Goal: Task Accomplishment & Management: Manage account settings

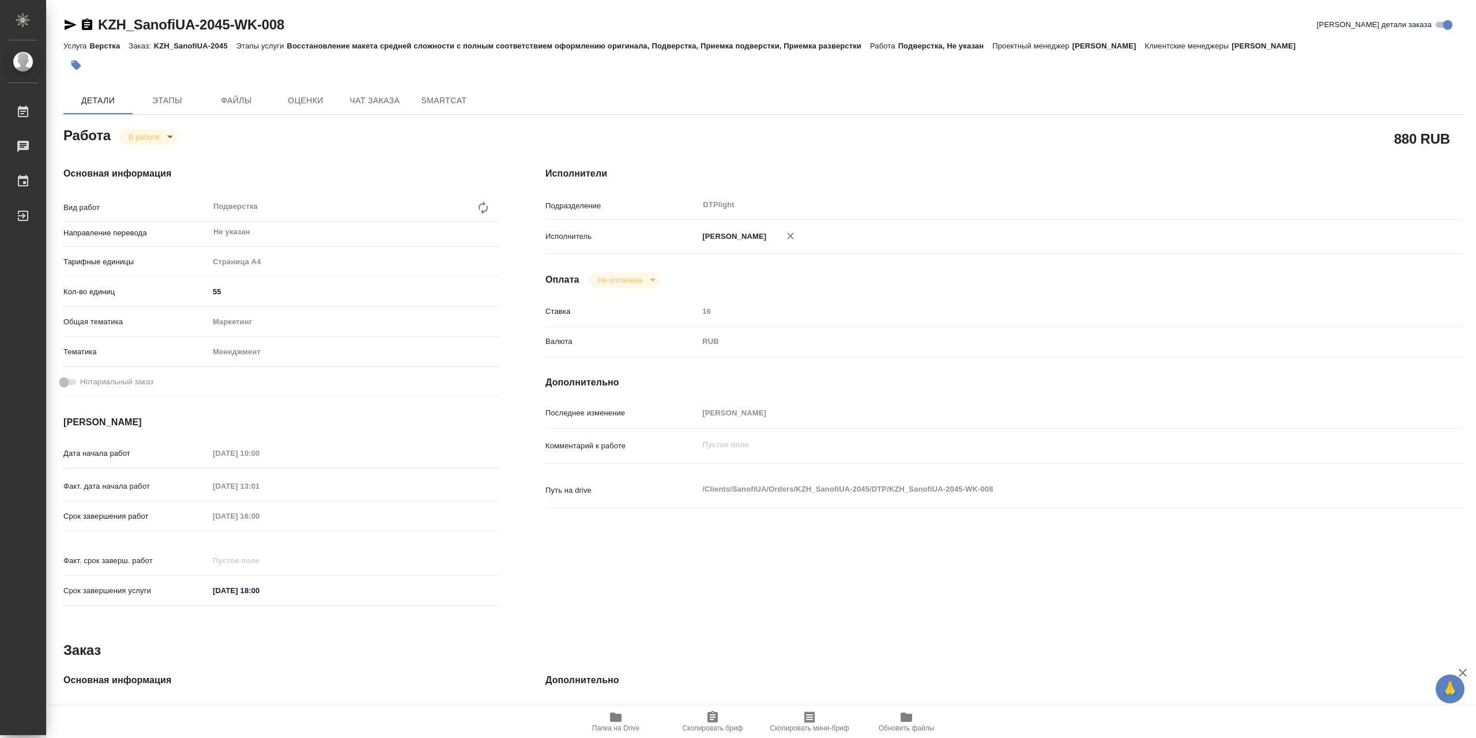
click at [605, 715] on span "Папка на Drive" at bounding box center [615, 721] width 83 height 22
click at [615, 712] on icon "button" at bounding box center [616, 716] width 12 height 9
click at [156, 136] on body "🙏 .cls-1 fill:#fff; AWATERA Сархатов Руслан Работы 0 Чаты График Выйти KZH_Sano…" at bounding box center [738, 369] width 1476 height 738
drag, startPoint x: 159, startPoint y: 161, endPoint x: 165, endPoint y: 160, distance: 6.6
click at [161, 163] on button "Выполнен" at bounding box center [150, 159] width 42 height 13
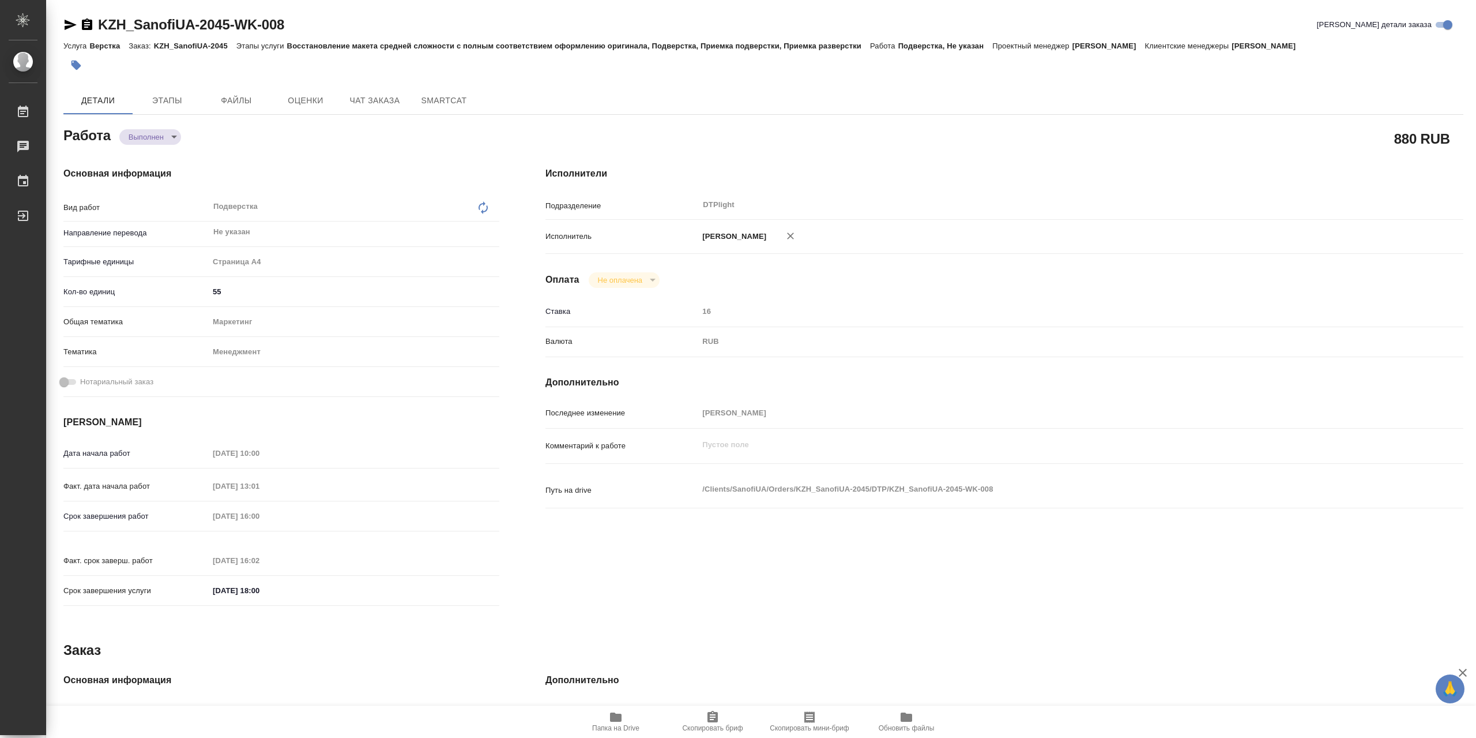
type textarea "x"
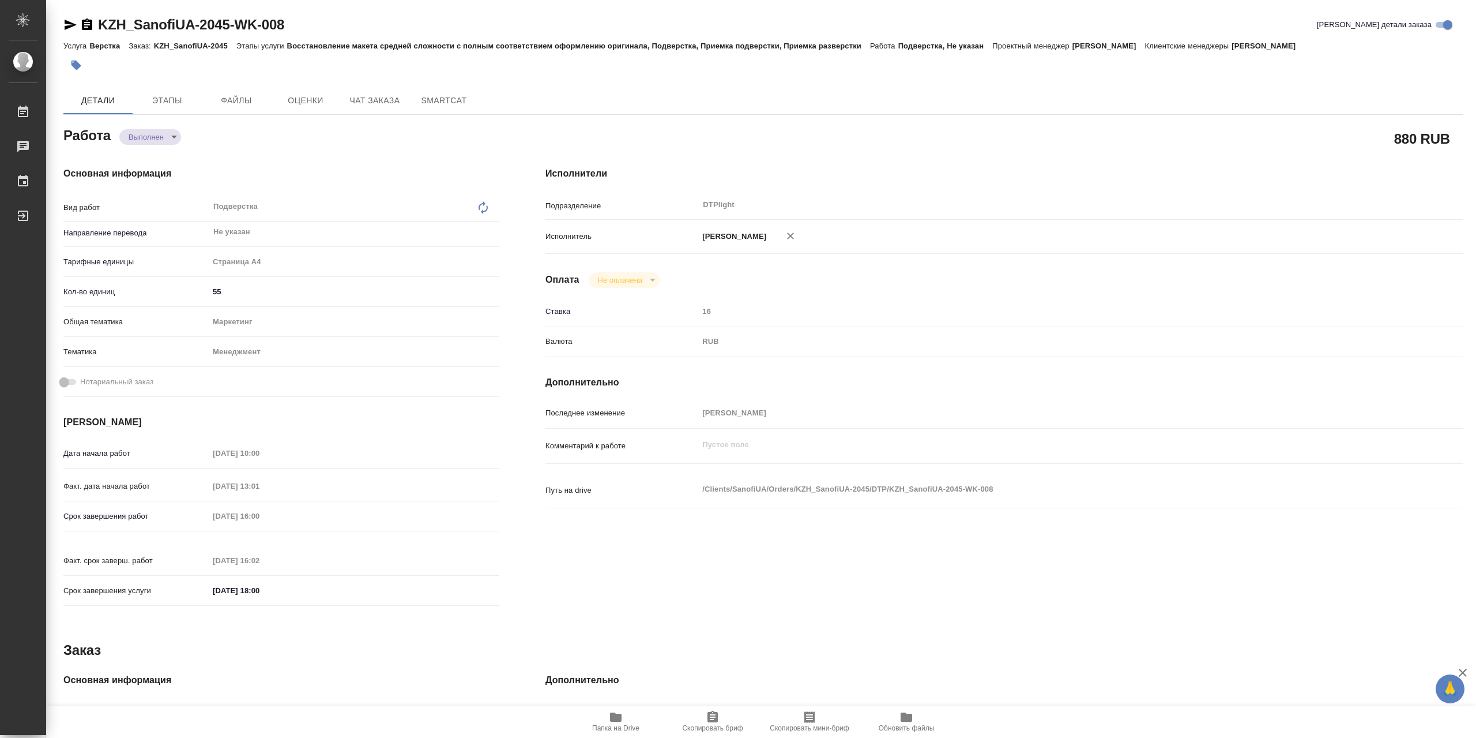
type textarea "x"
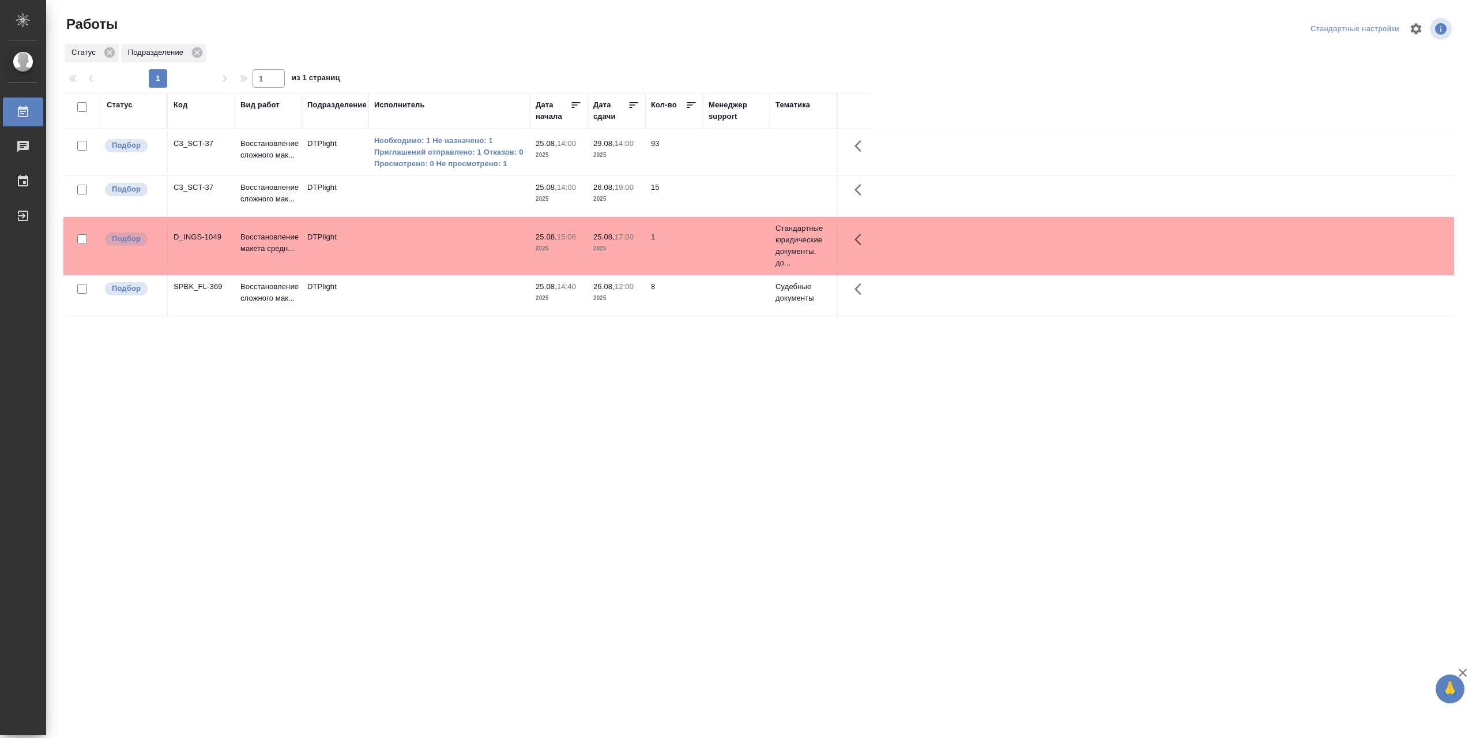
click at [501, 203] on td at bounding box center [449, 196] width 161 height 40
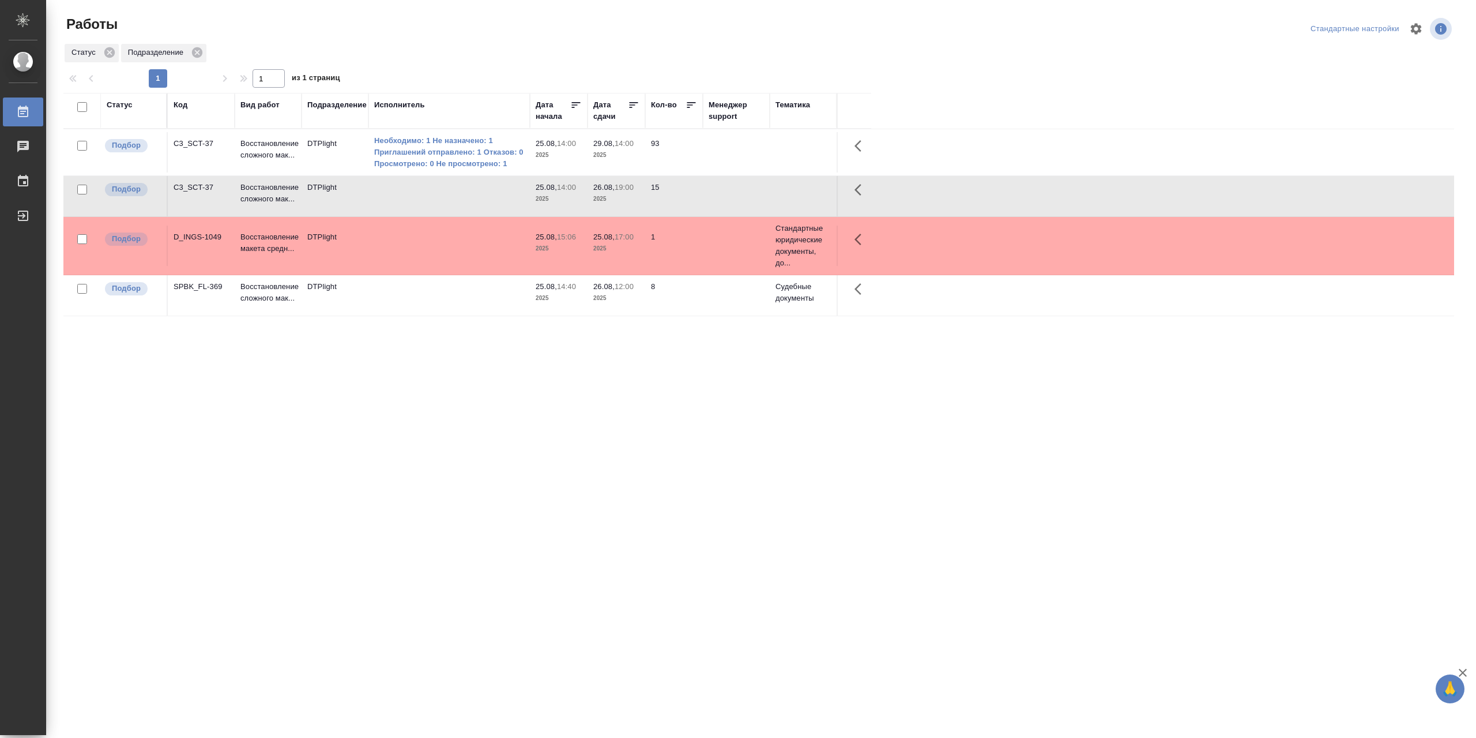
click at [501, 203] on td at bounding box center [449, 196] width 161 height 40
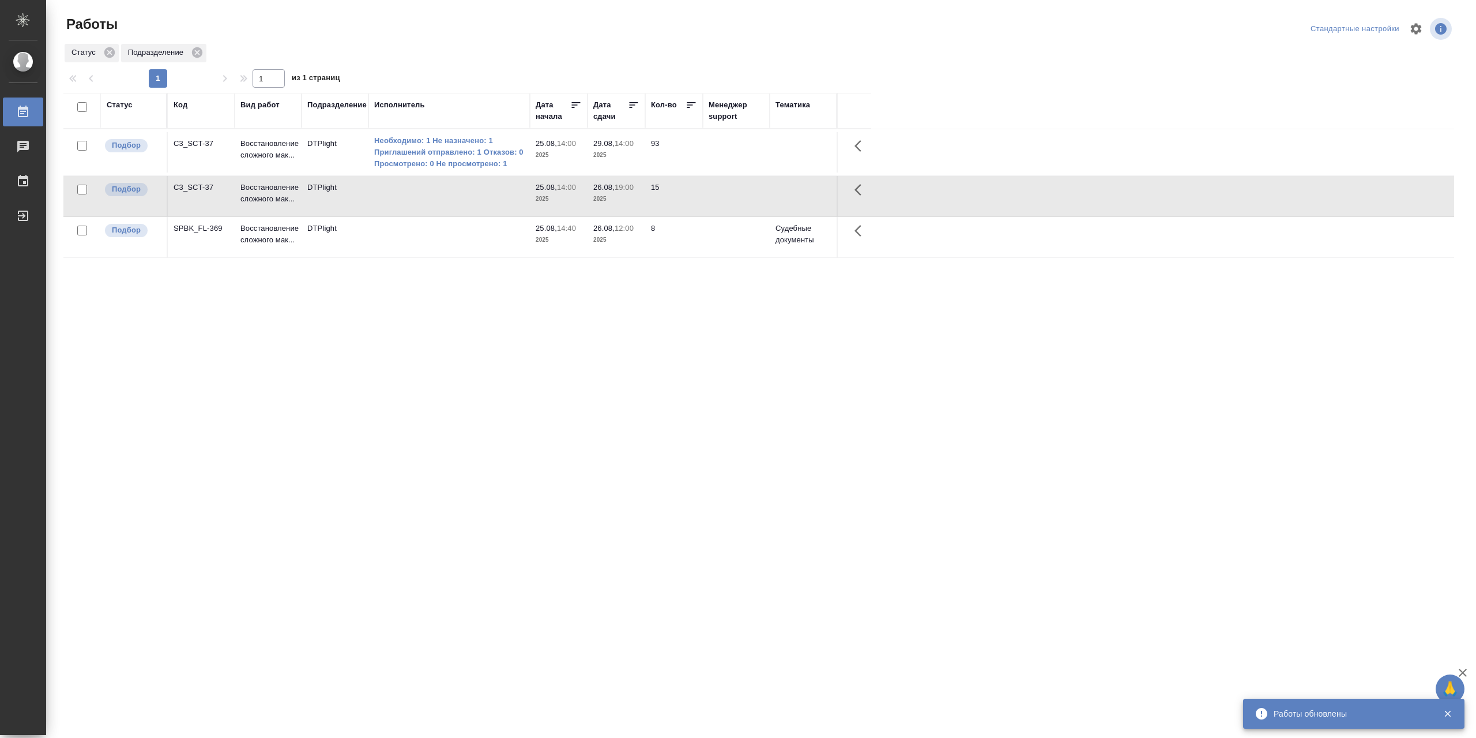
click at [381, 237] on td at bounding box center [449, 237] width 161 height 40
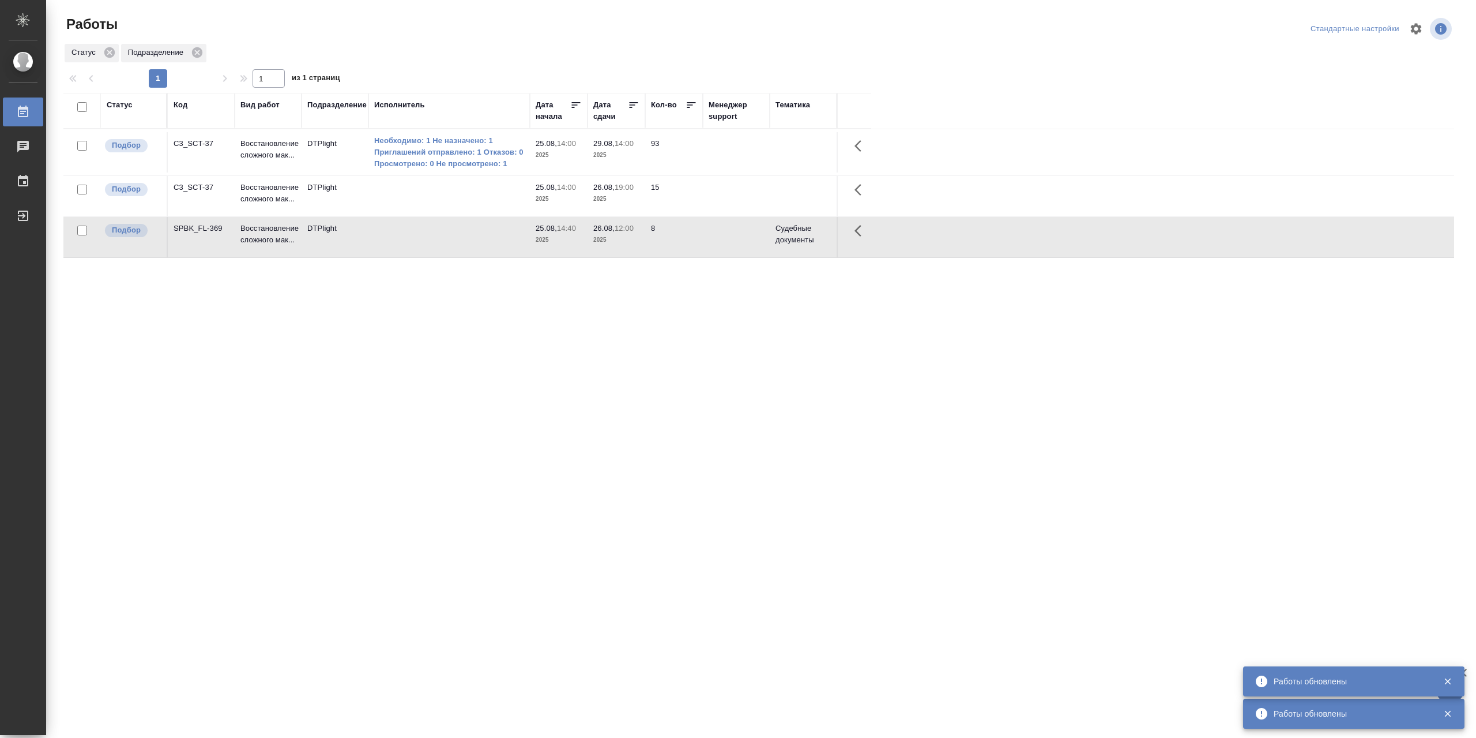
click at [405, 201] on td at bounding box center [449, 196] width 161 height 40
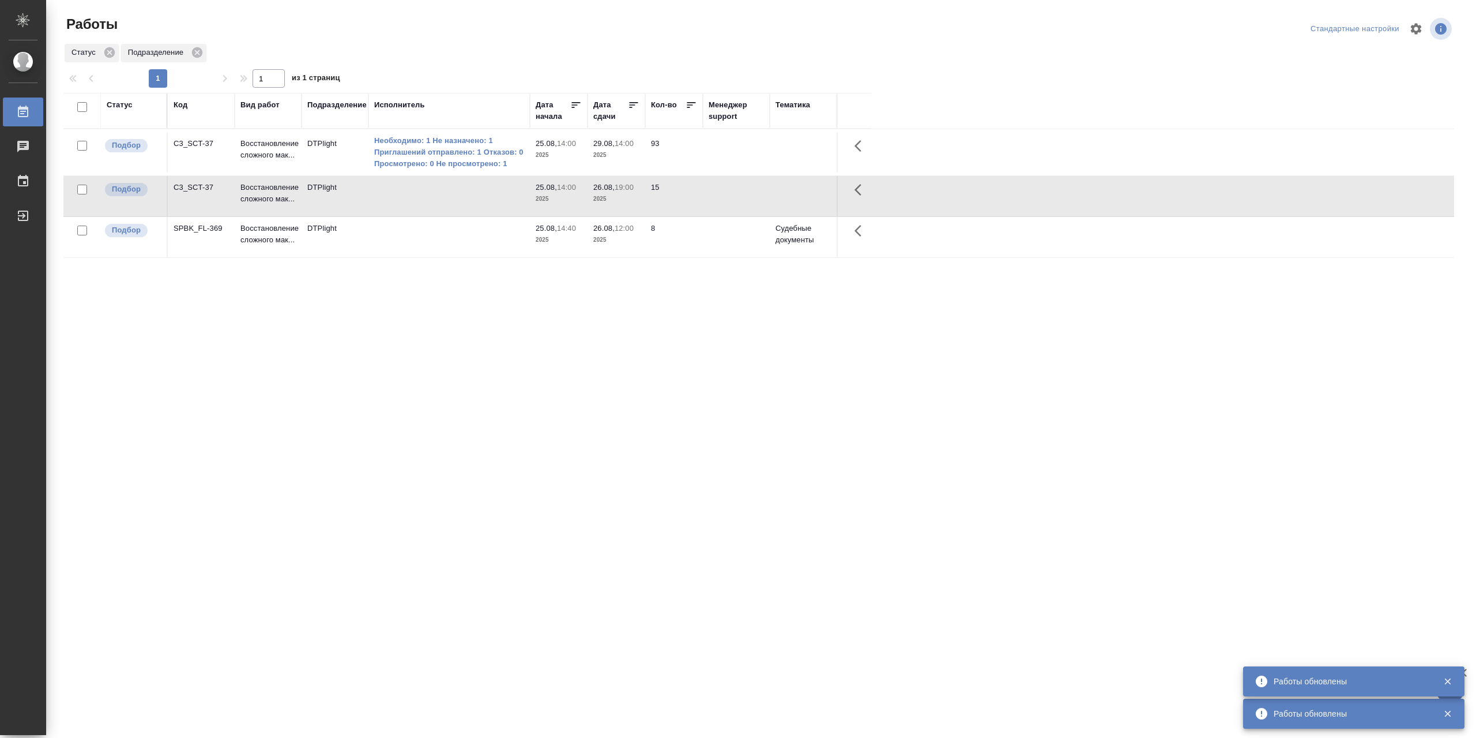
click at [405, 201] on td at bounding box center [449, 196] width 161 height 40
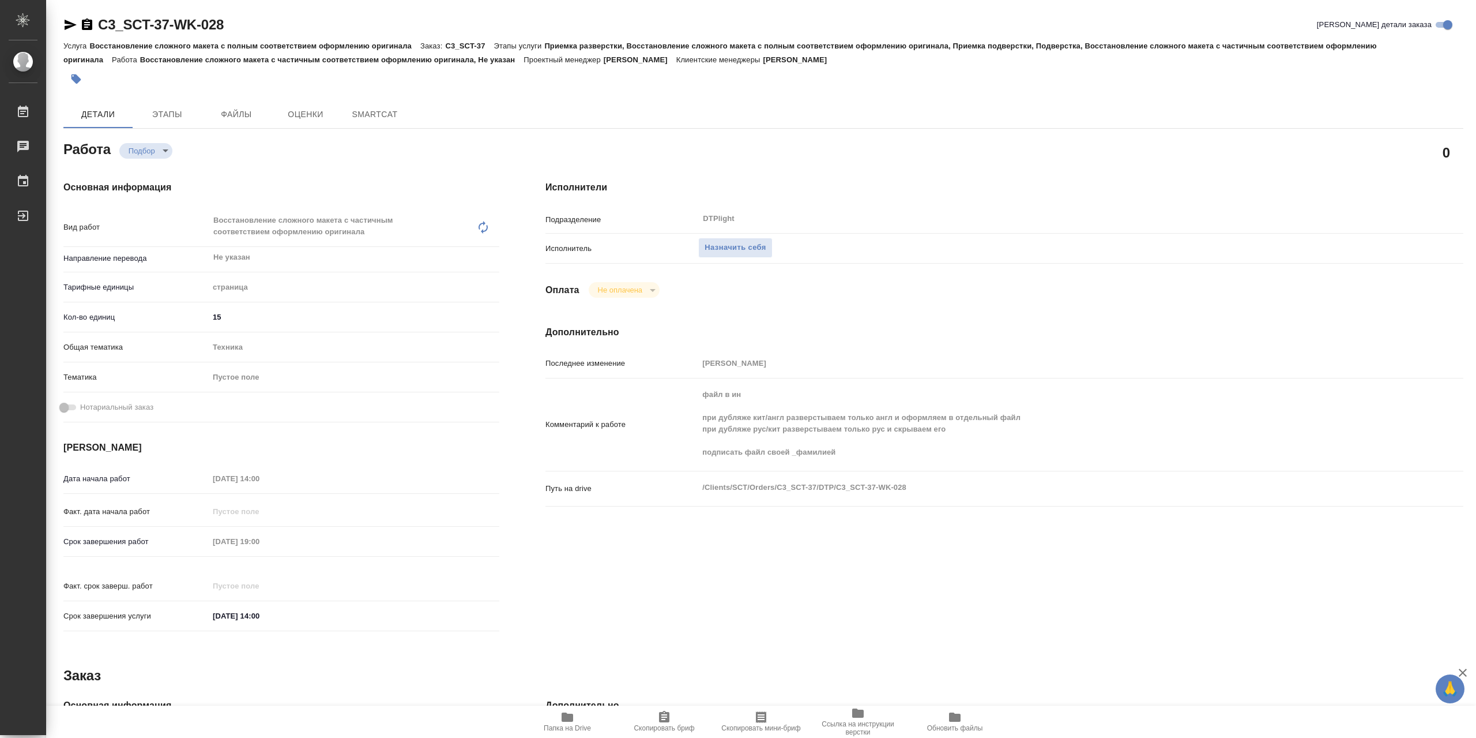
type textarea "x"
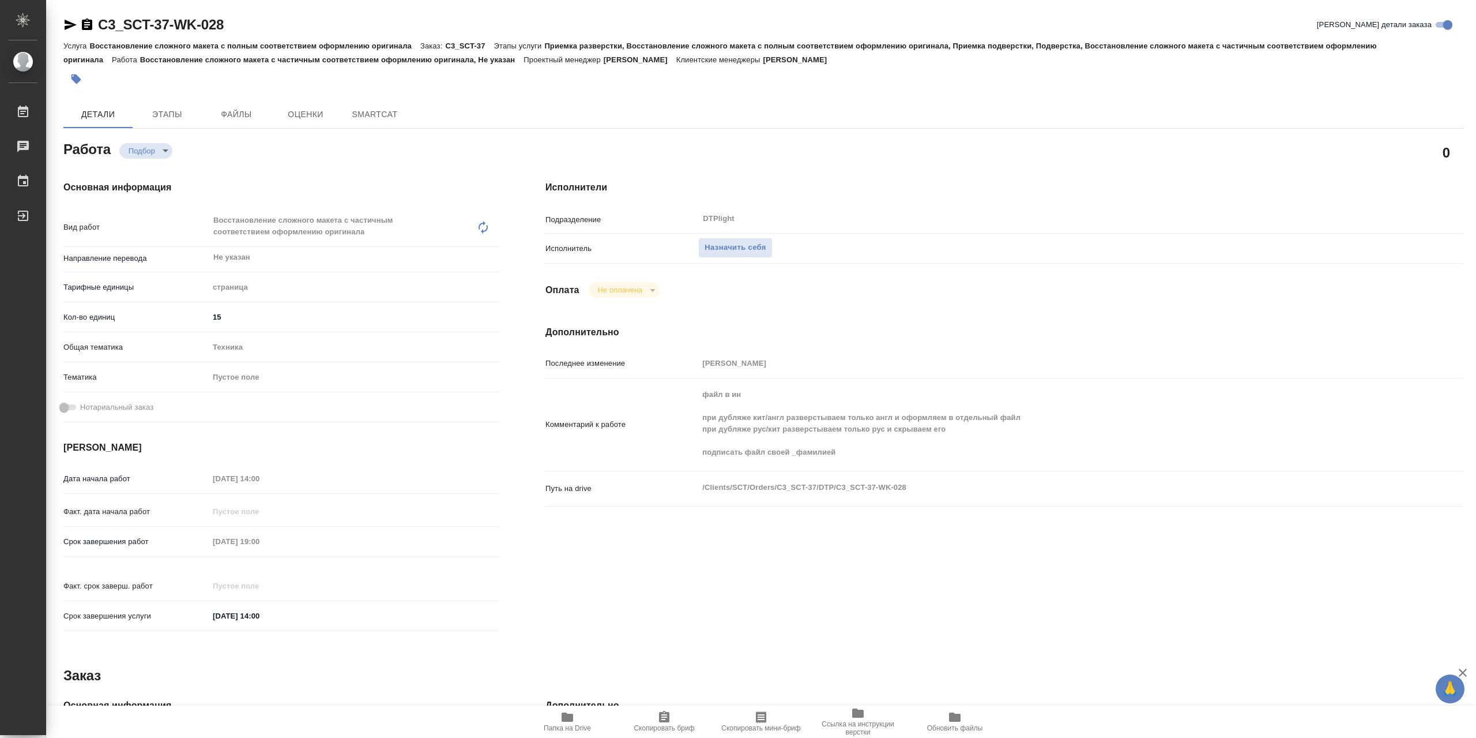
type textarea "x"
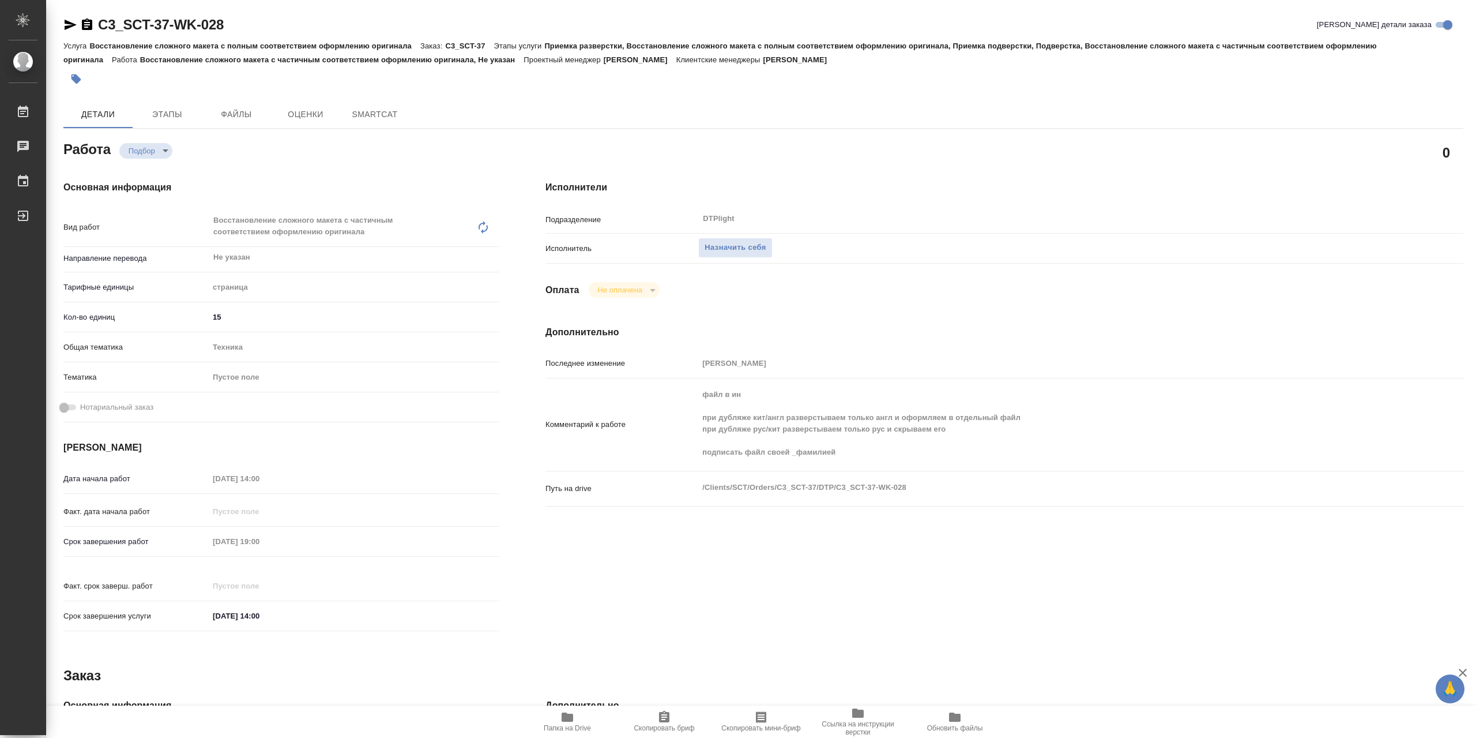
type textarea "x"
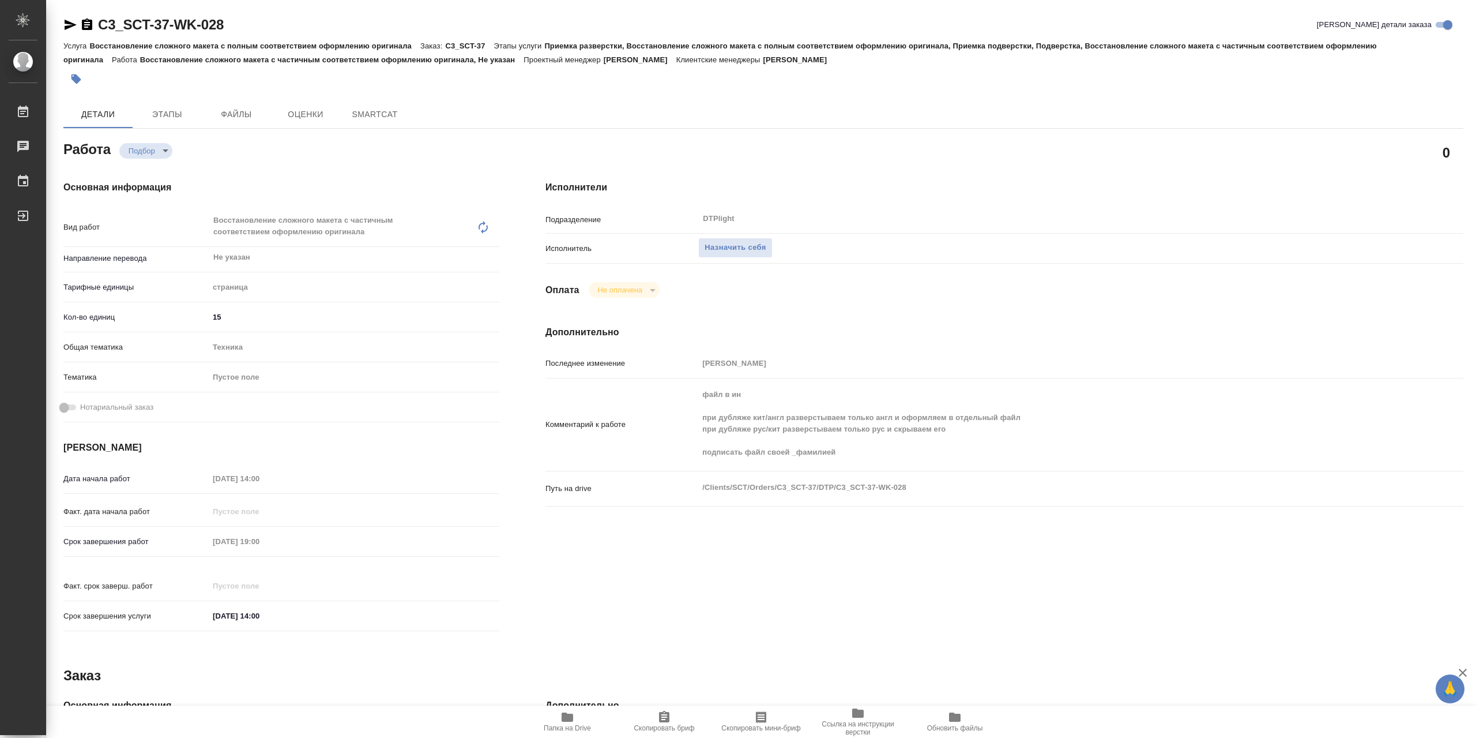
type textarea "x"
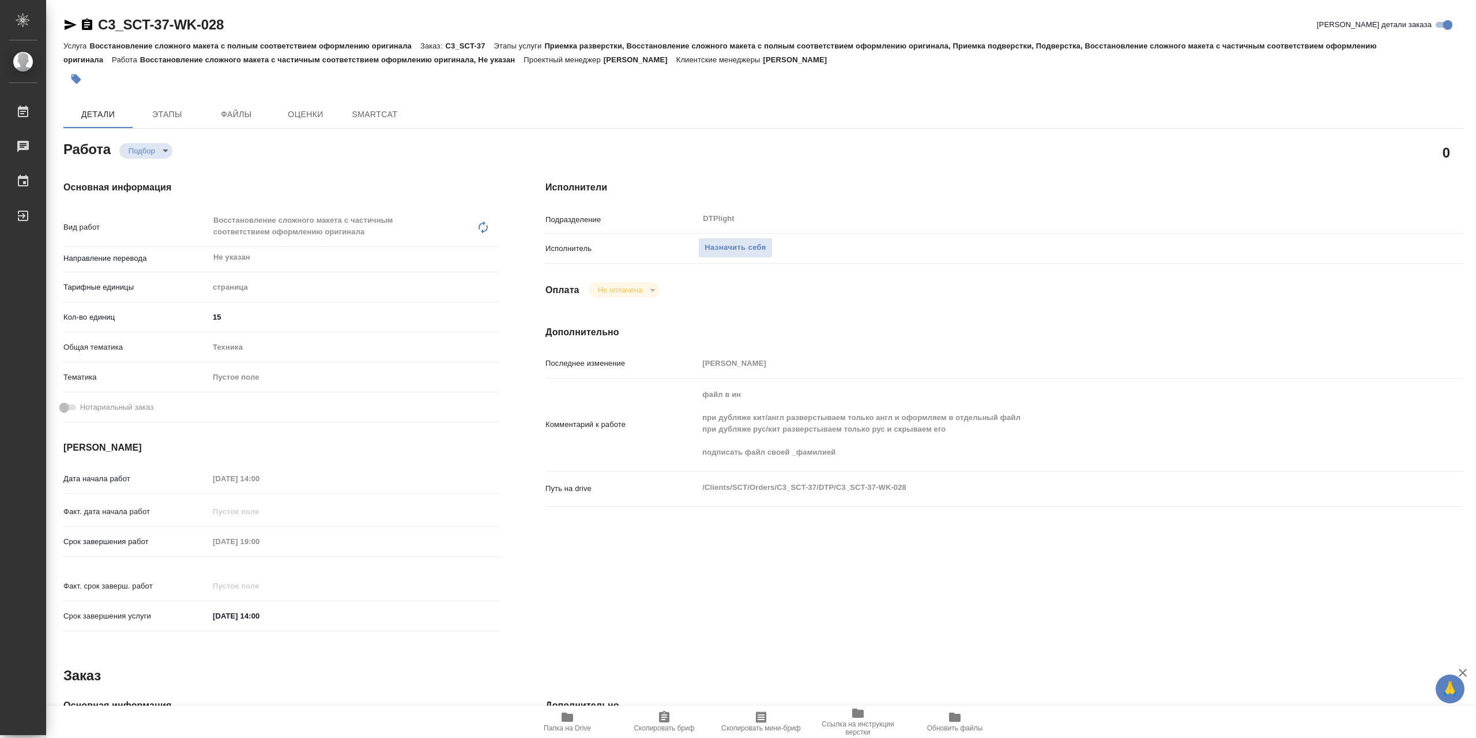
type textarea "x"
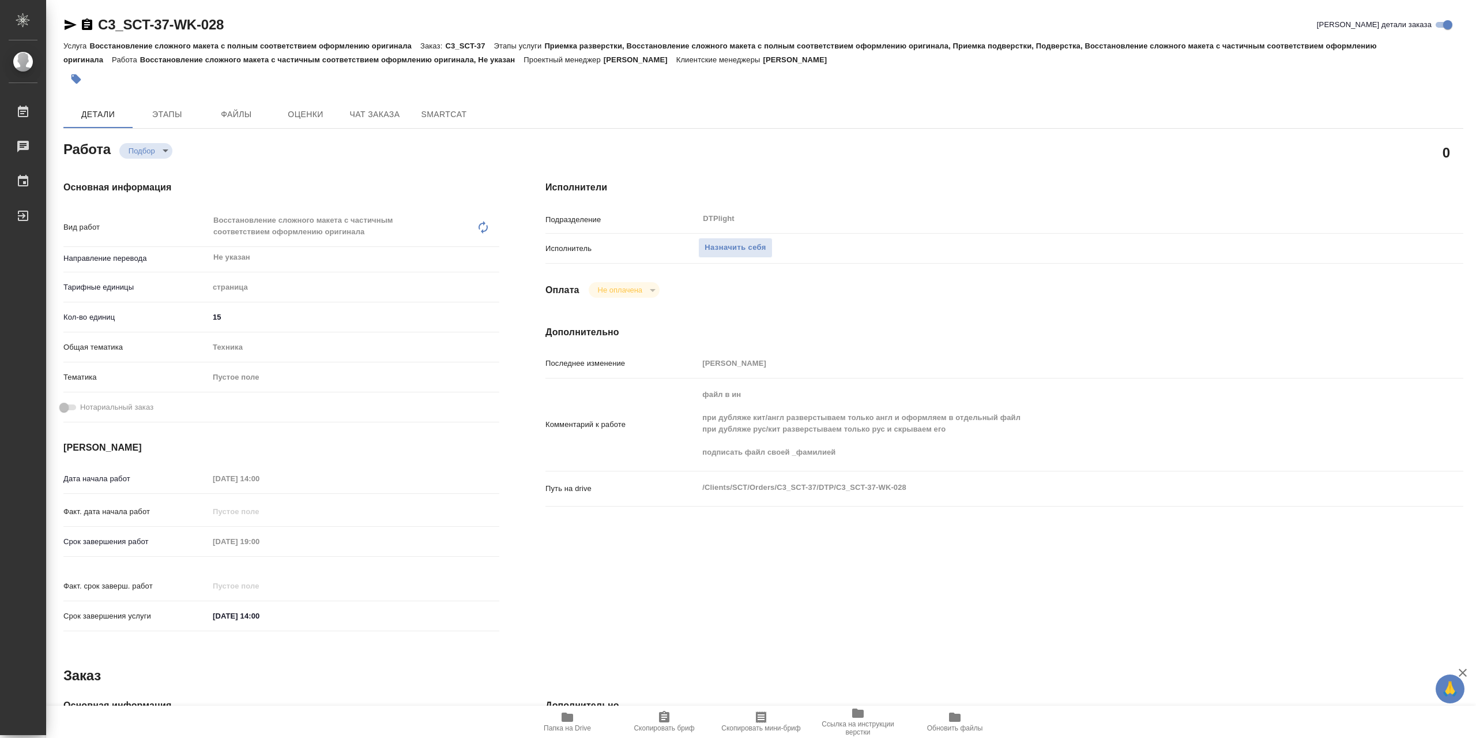
type textarea "x"
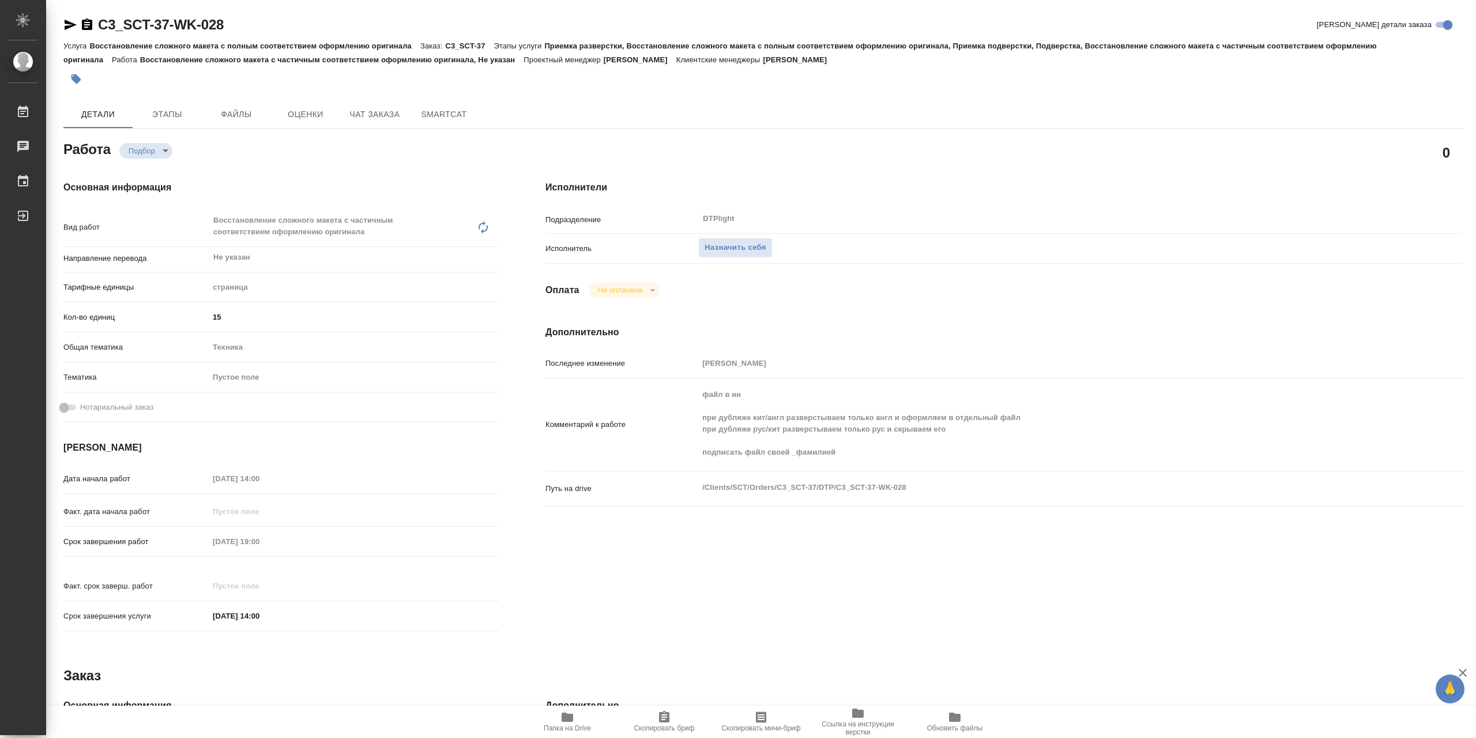
type textarea "x"
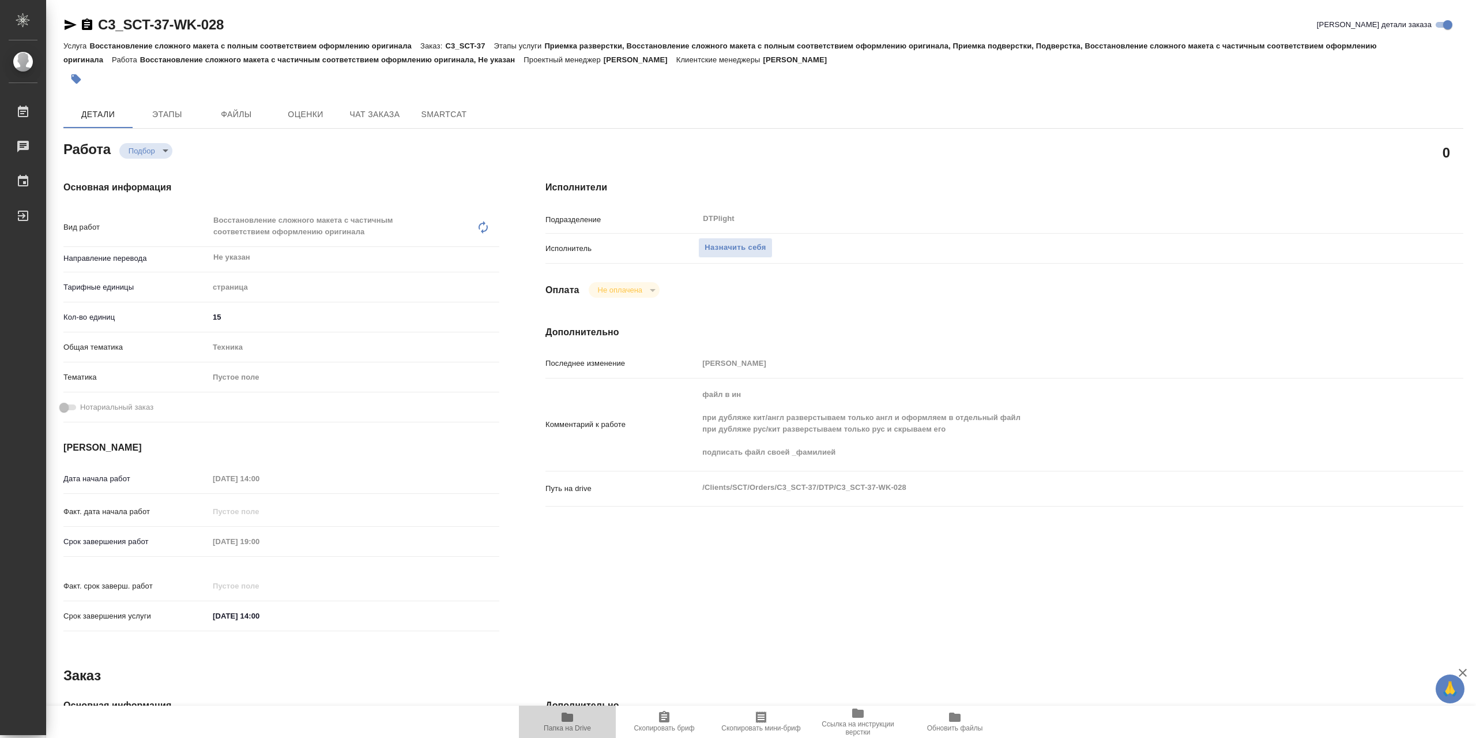
click at [581, 712] on span "Папка на Drive" at bounding box center [567, 721] width 83 height 22
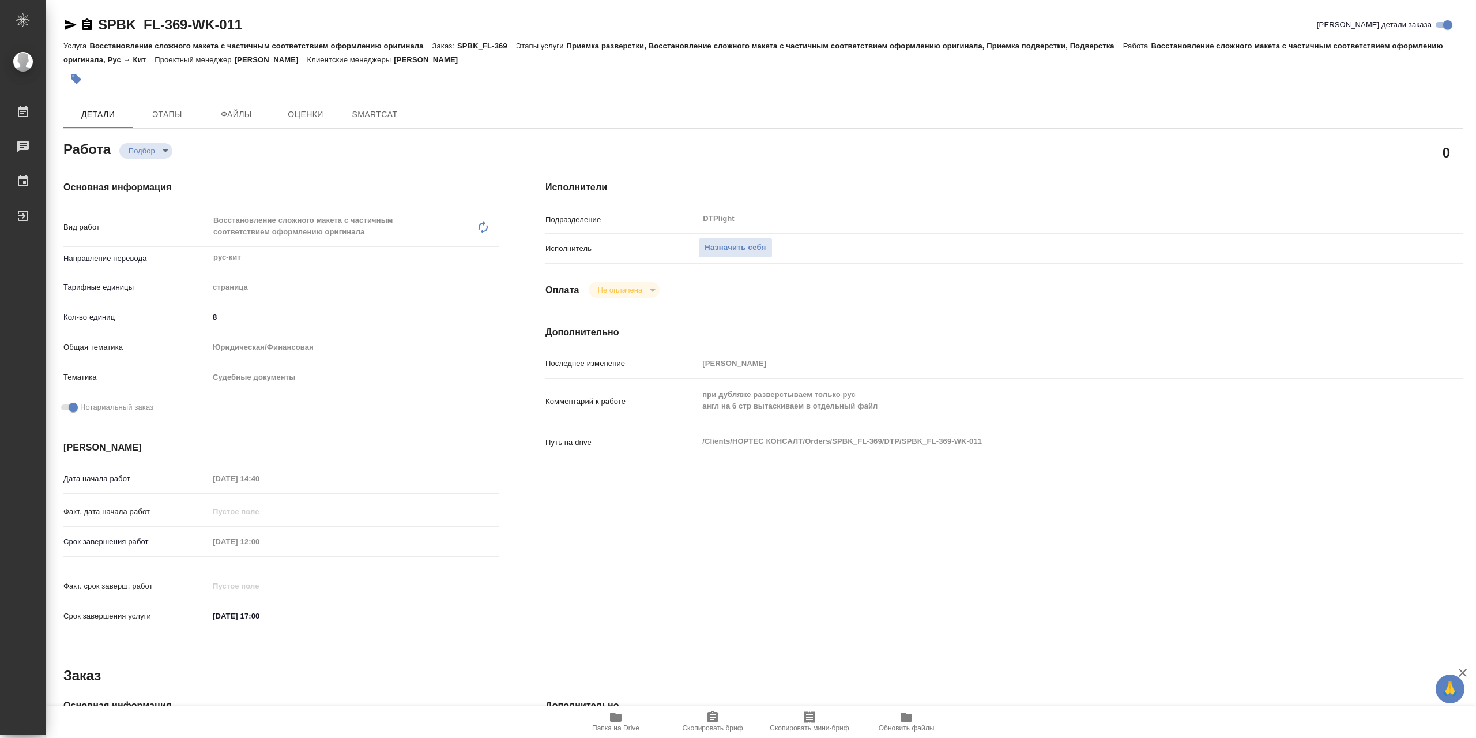
type textarea "x"
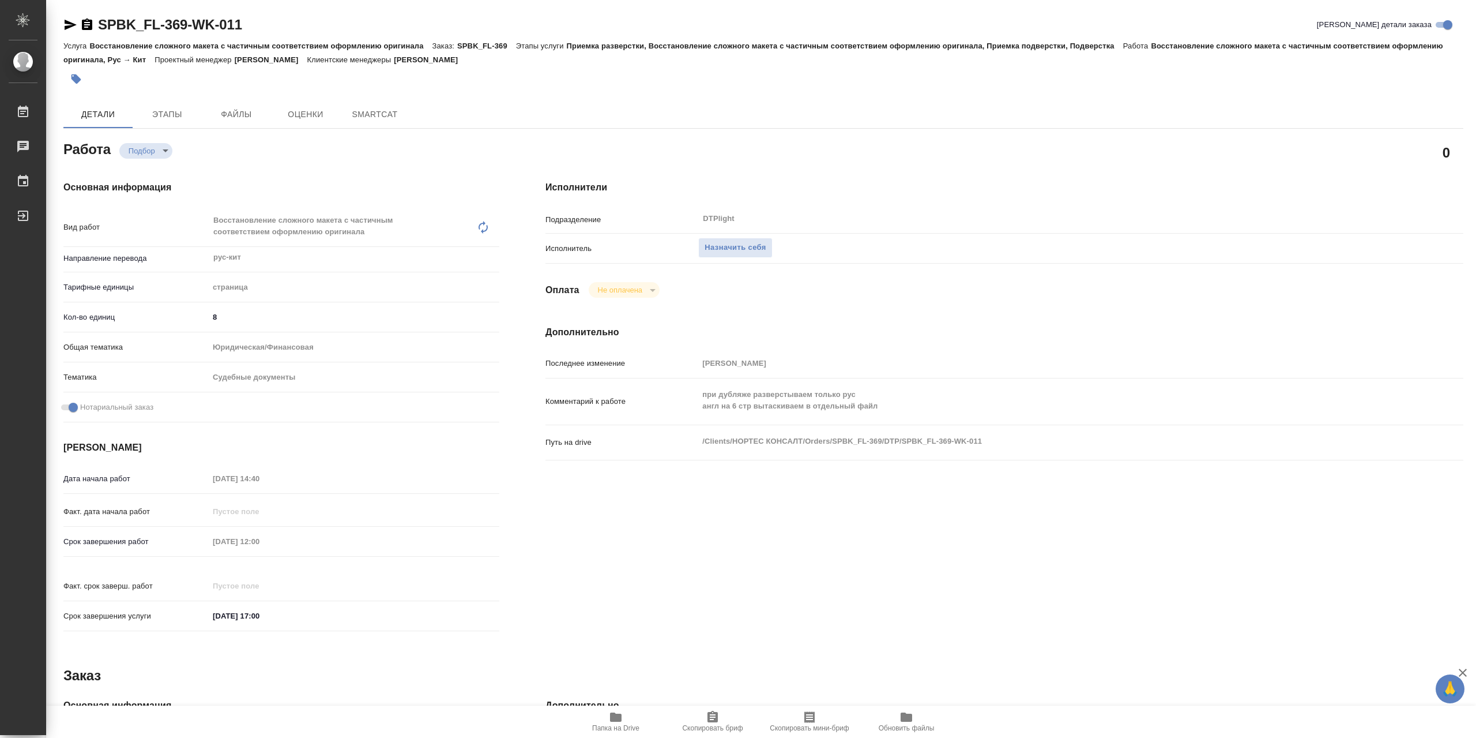
type textarea "x"
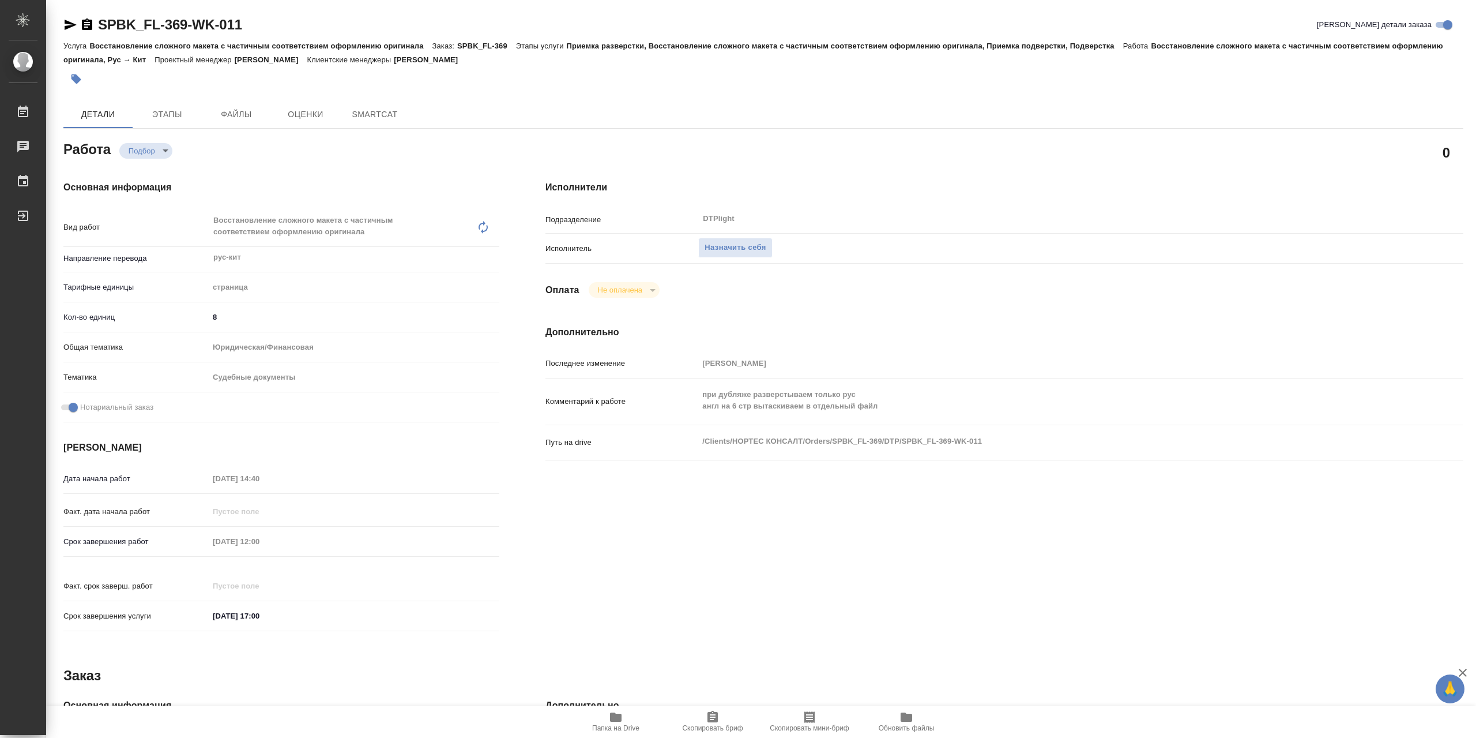
type textarea "x"
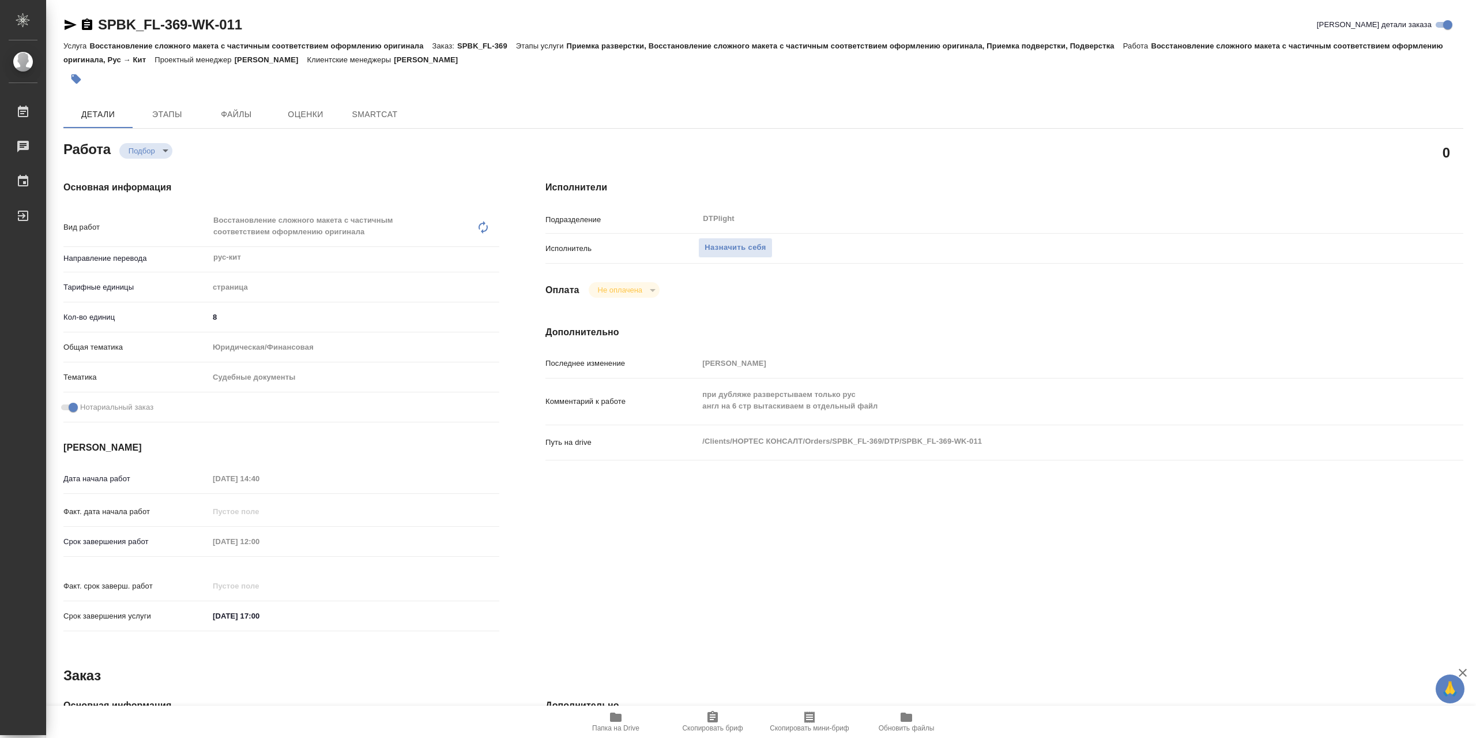
type textarea "x"
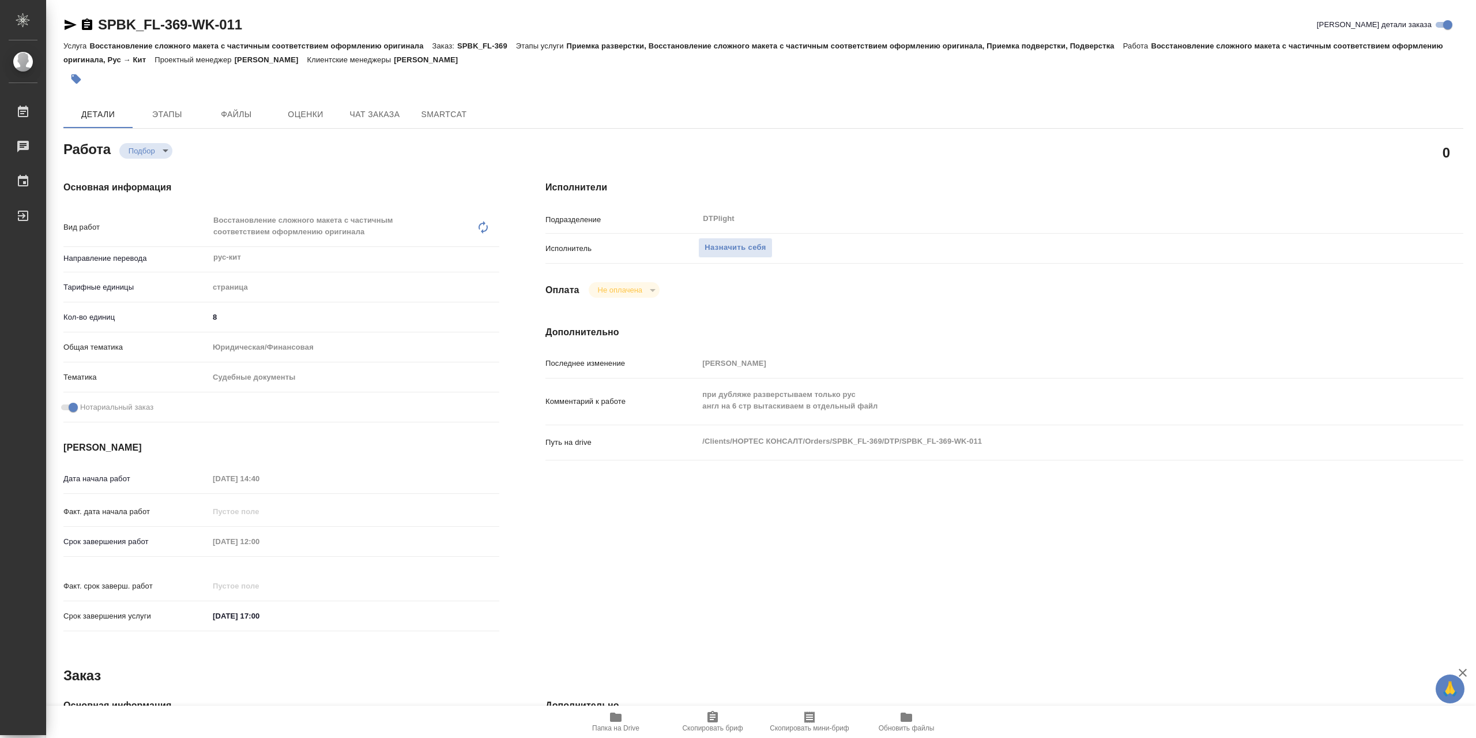
type textarea "x"
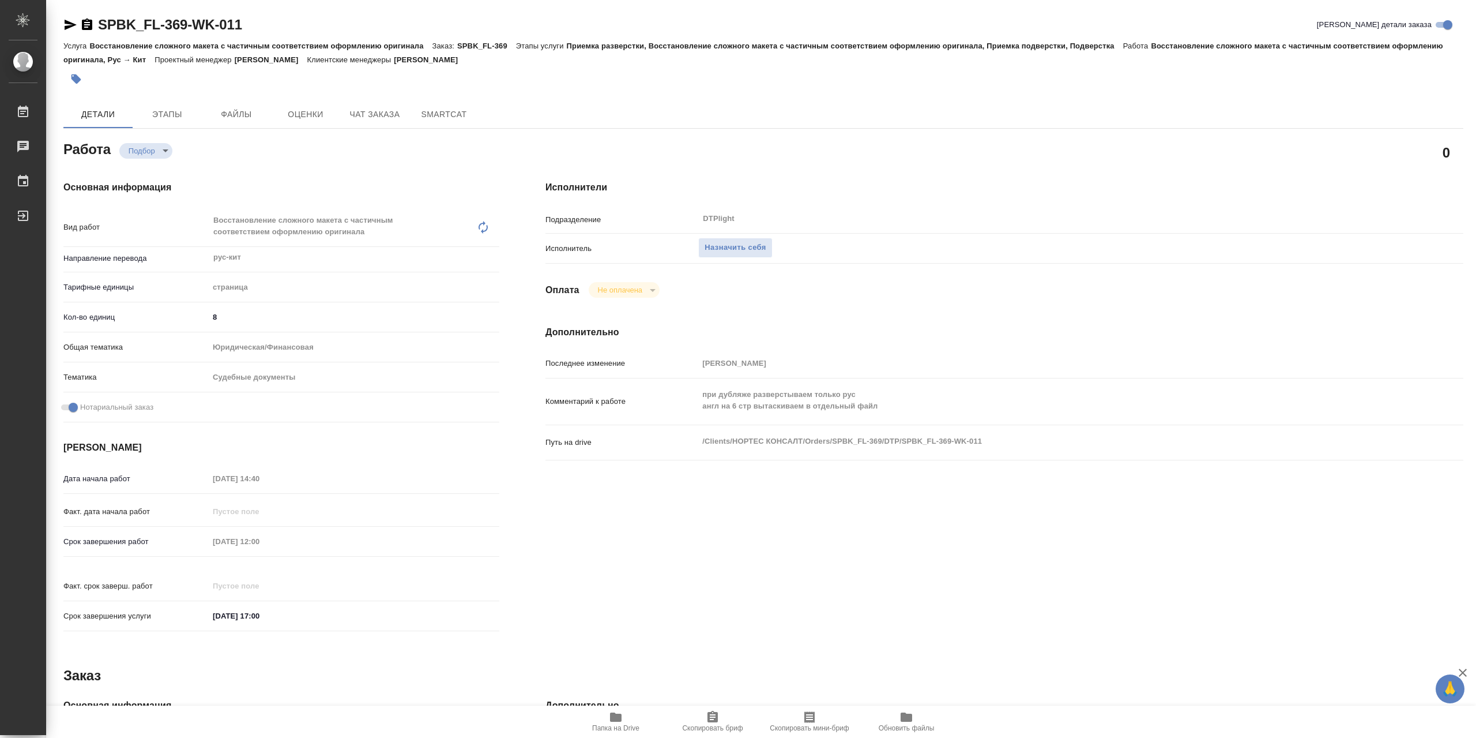
click at [616, 720] on icon "button" at bounding box center [616, 716] width 12 height 9
type textarea "x"
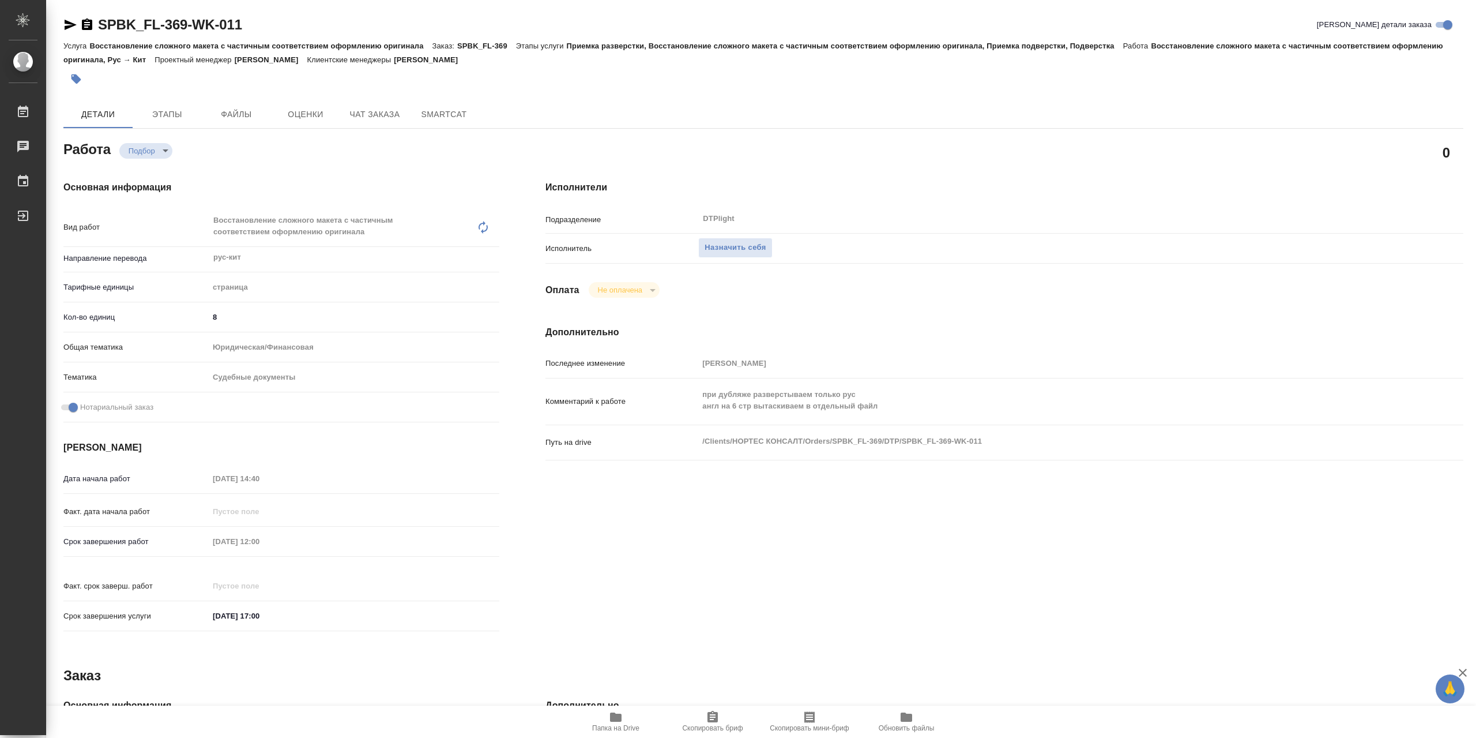
type textarea "x"
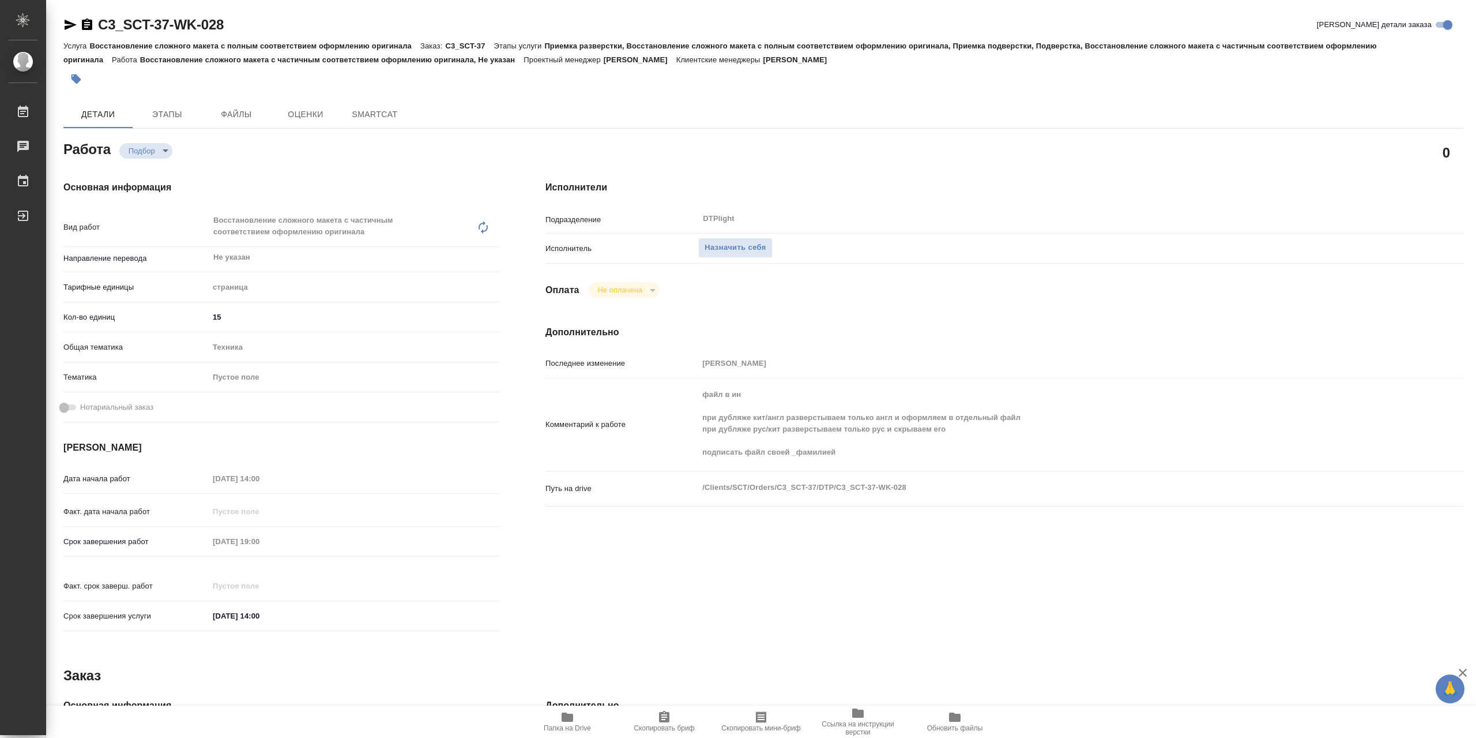
type textarea "x"
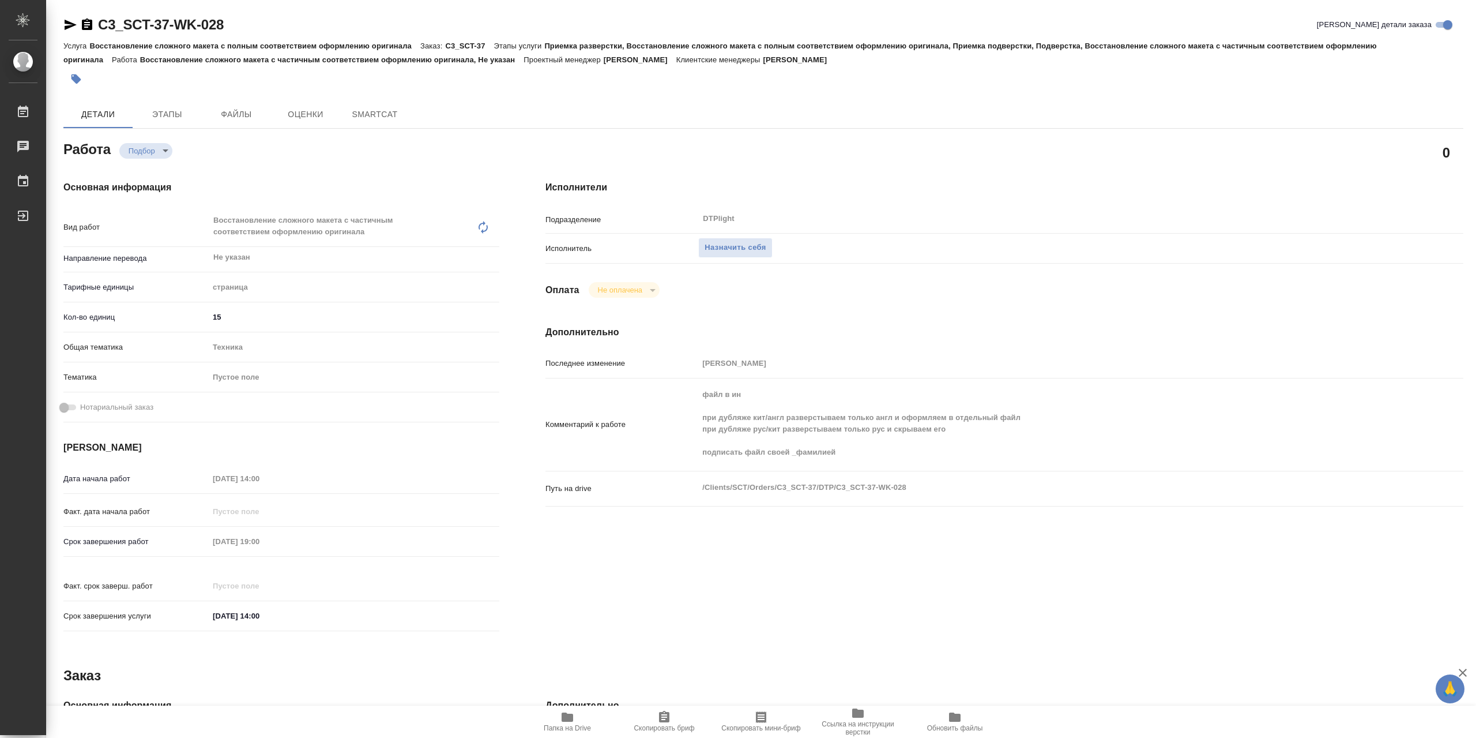
type textarea "x"
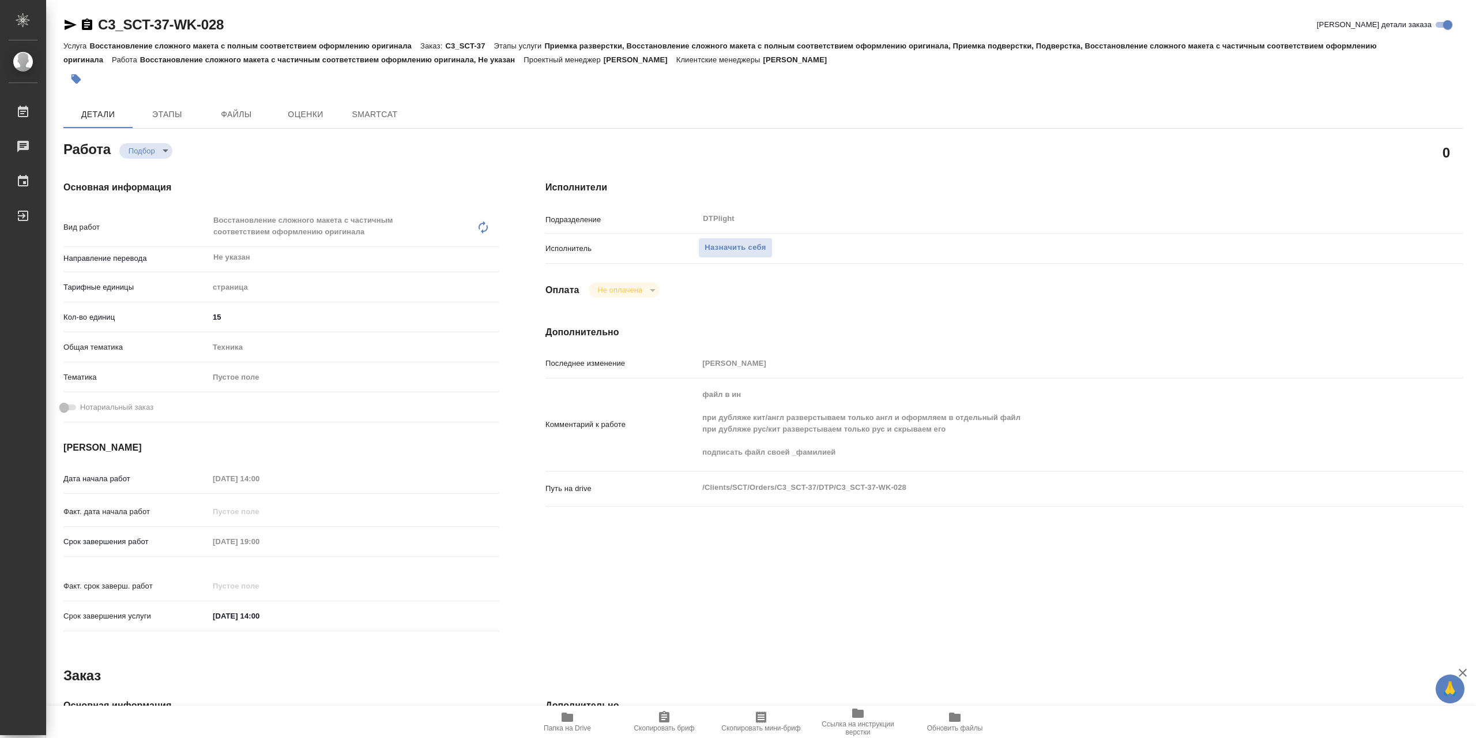
type textarea "x"
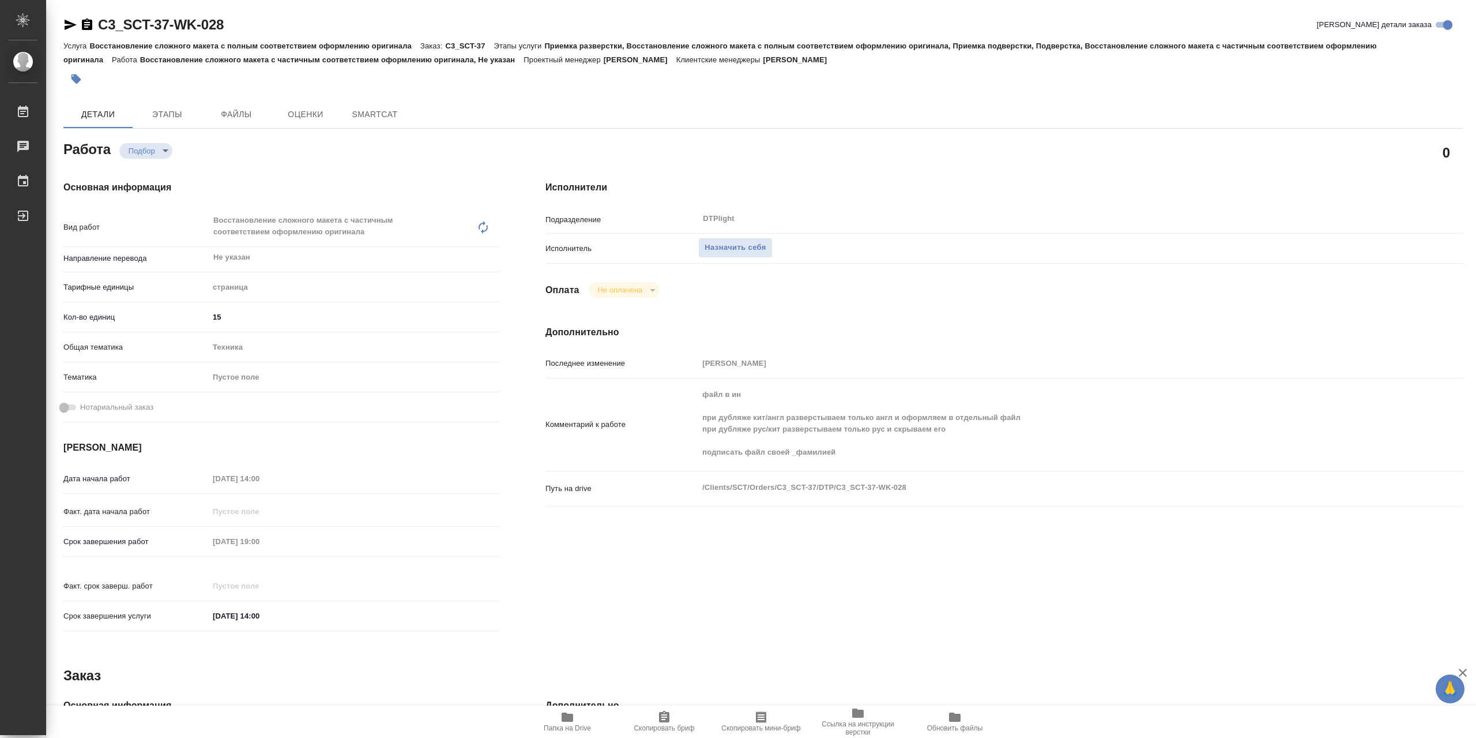
type textarea "x"
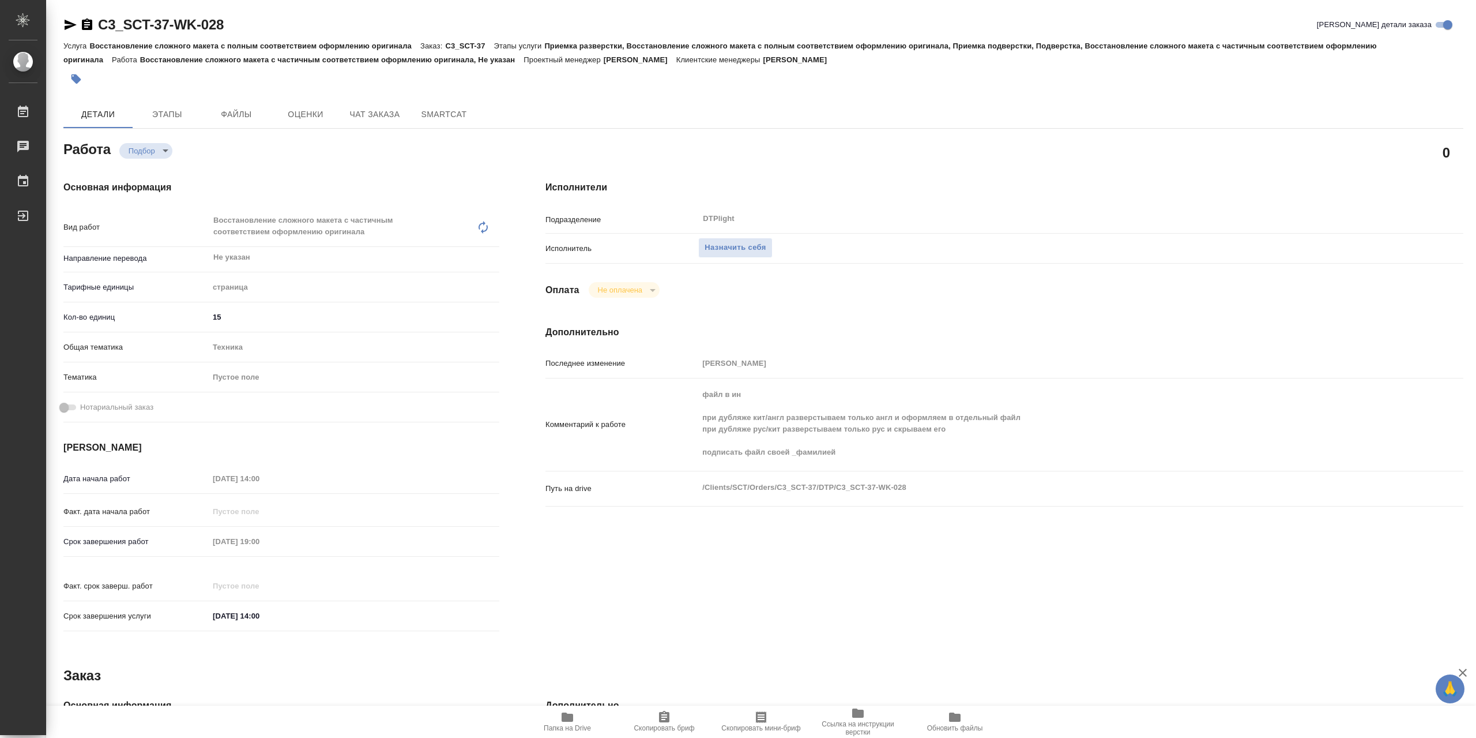
type textarea "x"
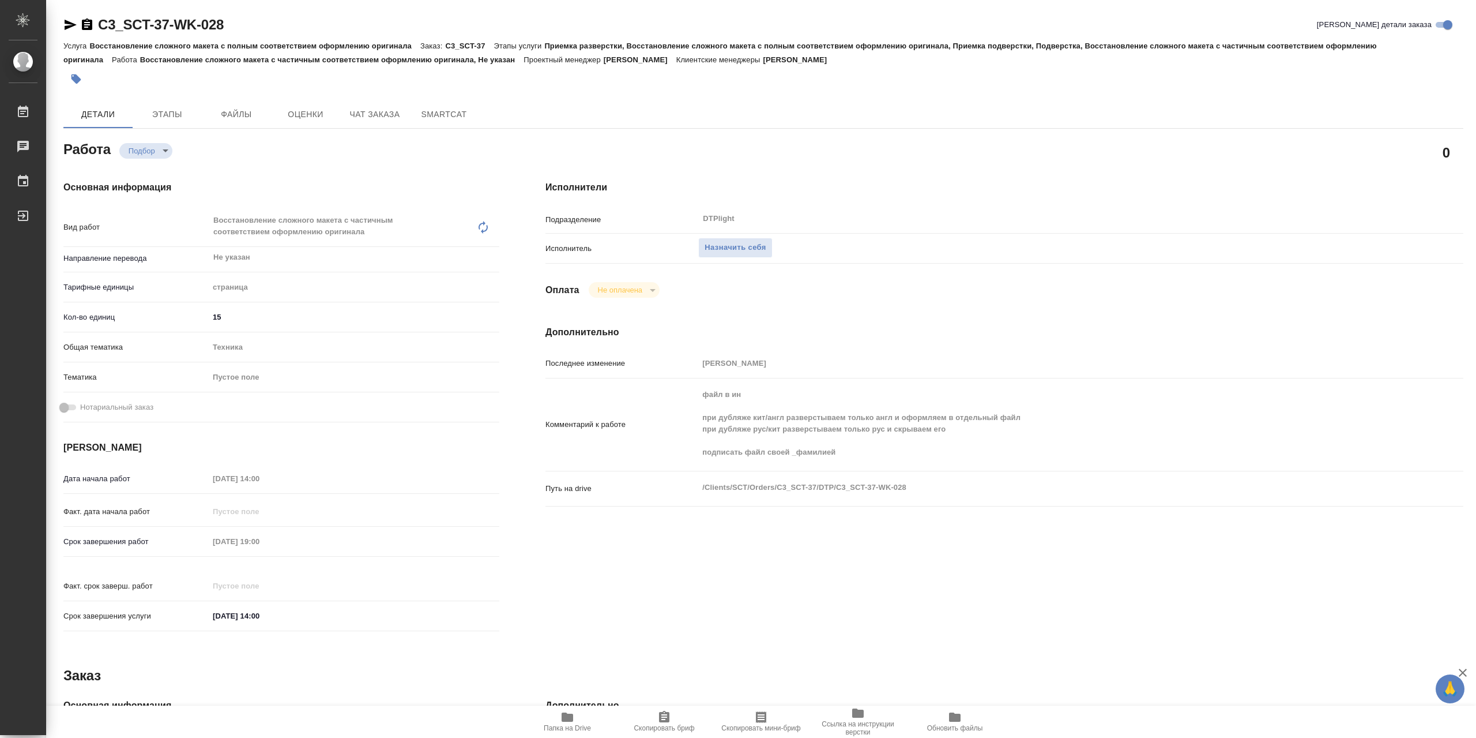
type textarea "x"
